Goal: Task Accomplishment & Management: Manage account settings

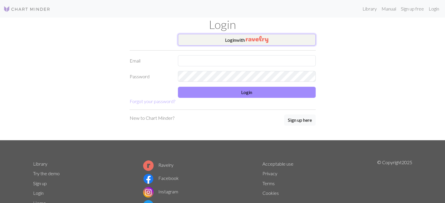
click at [213, 38] on button "Login with" at bounding box center [247, 40] width 138 height 12
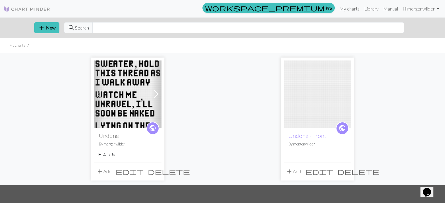
click at [333, 170] on span "edit" at bounding box center [319, 172] width 28 height 8
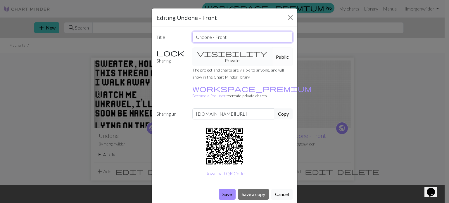
drag, startPoint x: 234, startPoint y: 39, endPoint x: 211, endPoint y: 39, distance: 22.5
click at [211, 39] on input "Undone - Front" at bounding box center [242, 37] width 101 height 11
type input "Undone Sweater"
click at [230, 189] on button "Save" at bounding box center [227, 194] width 17 height 11
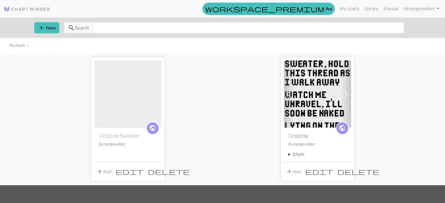
click at [308, 104] on img at bounding box center [317, 94] width 67 height 67
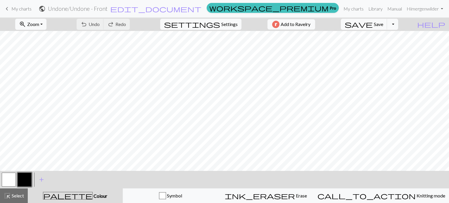
click at [12, 10] on span "My charts" at bounding box center [21, 9] width 20 height 6
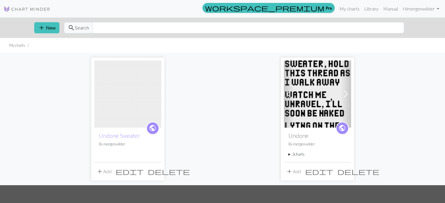
click at [144, 174] on span "edit" at bounding box center [130, 172] width 28 height 8
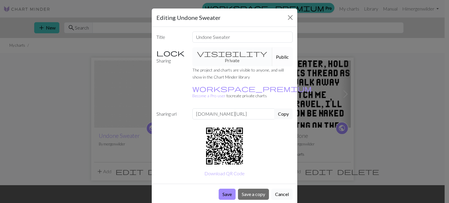
click at [280, 189] on button "Cancel" at bounding box center [281, 194] width 21 height 11
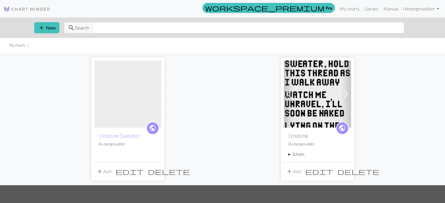
click at [135, 103] on img at bounding box center [127, 94] width 67 height 67
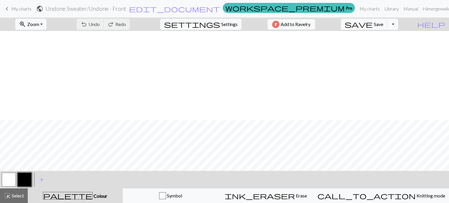
scroll to position [838, 0]
drag, startPoint x: 227, startPoint y: 171, endPoint x: 236, endPoint y: 172, distance: 8.8
click at [236, 172] on div "< > add Add a colour" at bounding box center [224, 180] width 449 height 18
